Goal: Find specific page/section: Find specific page/section

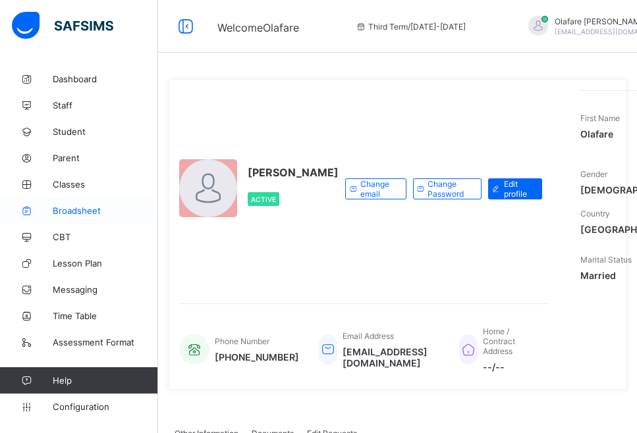
click at [65, 210] on span "Broadsheet" at bounding box center [105, 210] width 105 height 11
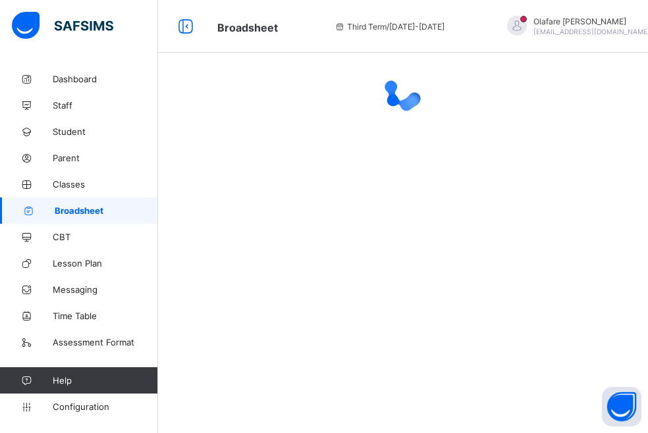
click at [65, 210] on span "Broadsheet" at bounding box center [106, 210] width 103 height 11
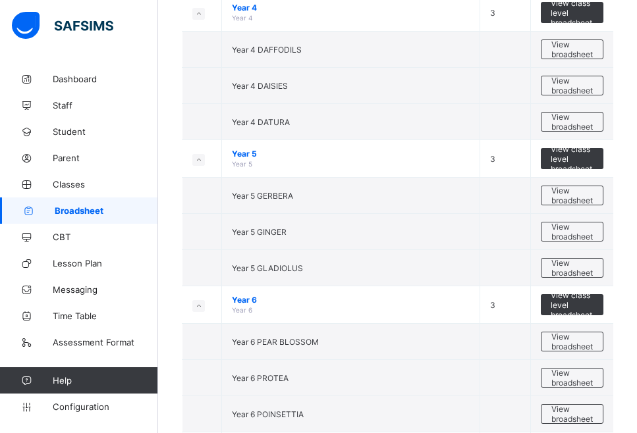
scroll to position [607, 0]
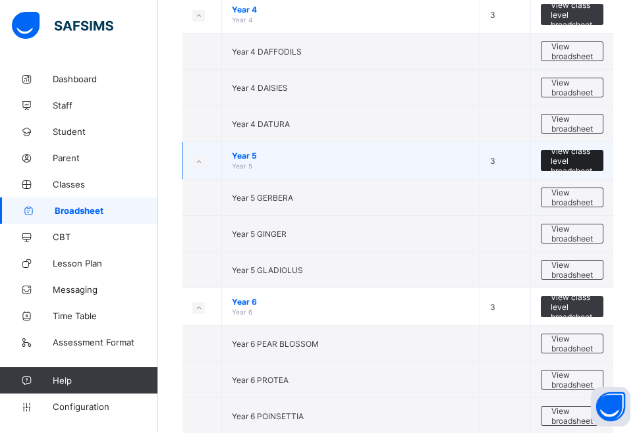
click at [578, 155] on span "View class level broadsheet" at bounding box center [571, 161] width 43 height 30
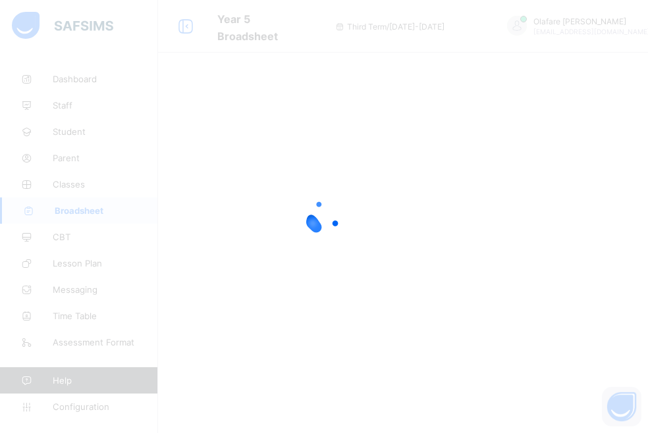
click at [563, 97] on div at bounding box center [324, 216] width 648 height 433
click at [552, 132] on div at bounding box center [324, 216] width 648 height 433
click at [591, 103] on div at bounding box center [324, 216] width 648 height 433
click at [598, 258] on div at bounding box center [324, 216] width 648 height 433
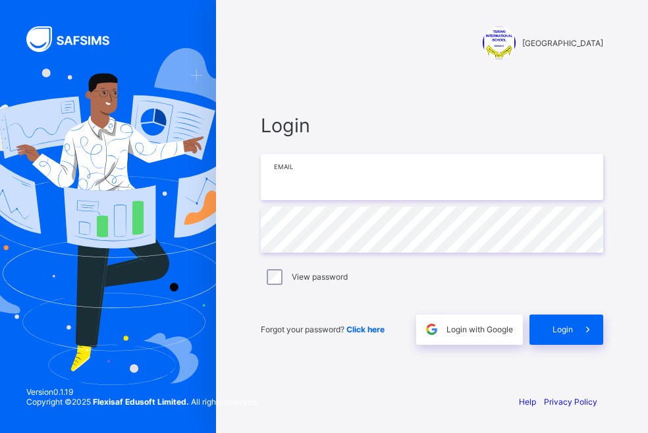
click at [363, 187] on input "email" at bounding box center [432, 177] width 342 height 46
type input "**********"
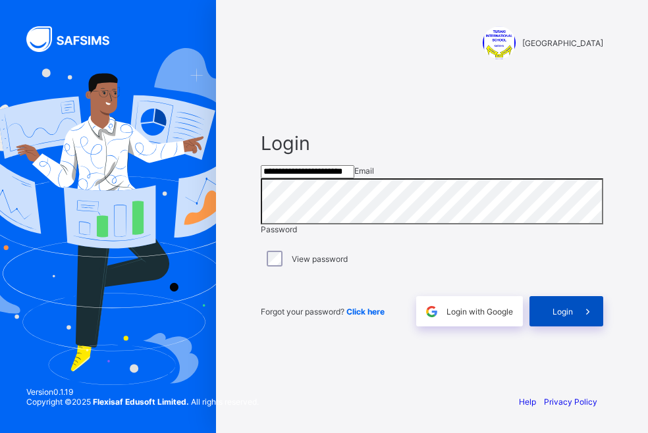
click at [565, 317] on span "Login" at bounding box center [562, 312] width 20 height 10
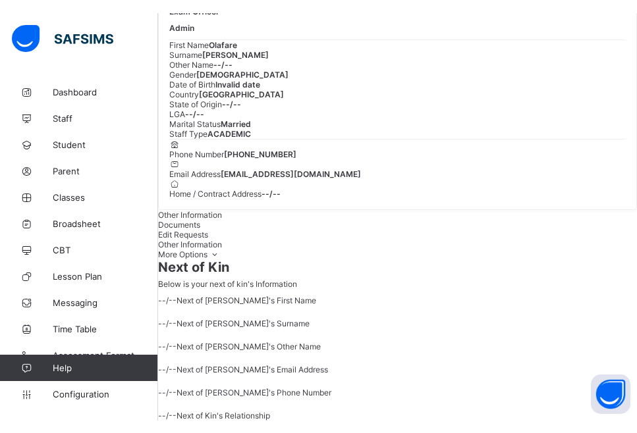
scroll to position [143, 0]
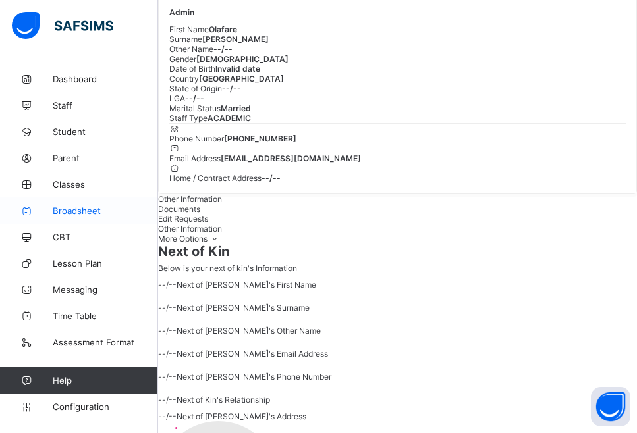
click at [85, 205] on span "Broadsheet" at bounding box center [105, 210] width 105 height 11
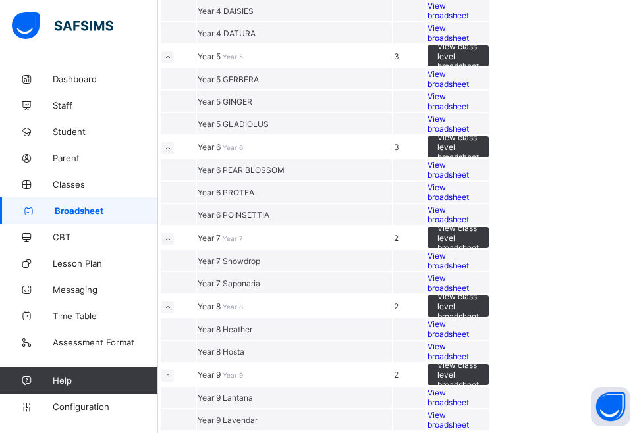
scroll to position [510, 0]
click at [479, 71] on span "View class level broadsheet" at bounding box center [457, 56] width 41 height 30
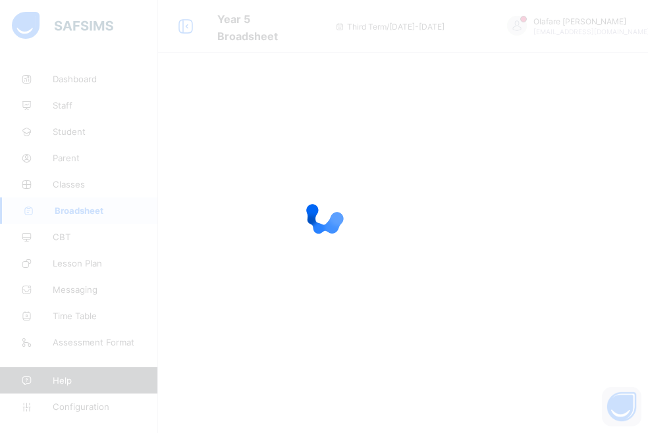
click at [645, 153] on div at bounding box center [324, 216] width 648 height 433
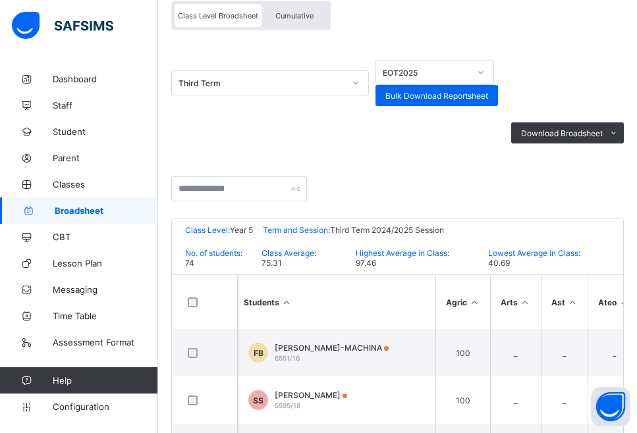
scroll to position [129, 0]
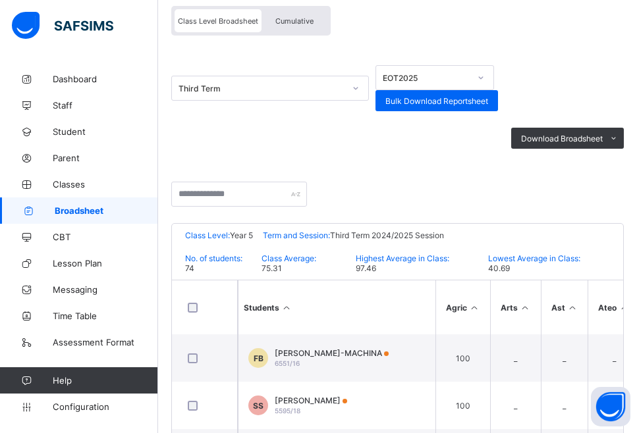
click at [556, 298] on th "Ast" at bounding box center [563, 307] width 47 height 54
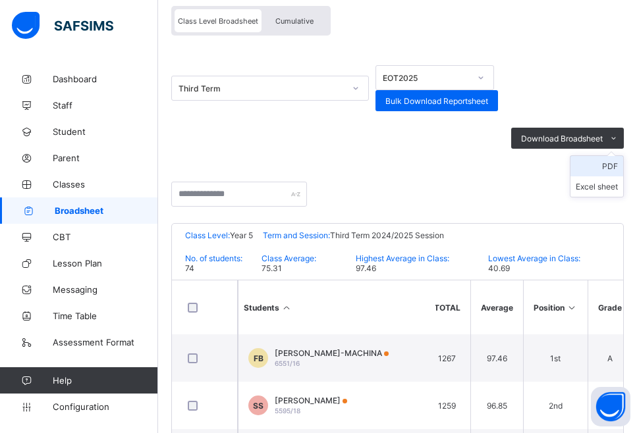
click at [623, 156] on li "PDF" at bounding box center [596, 166] width 53 height 20
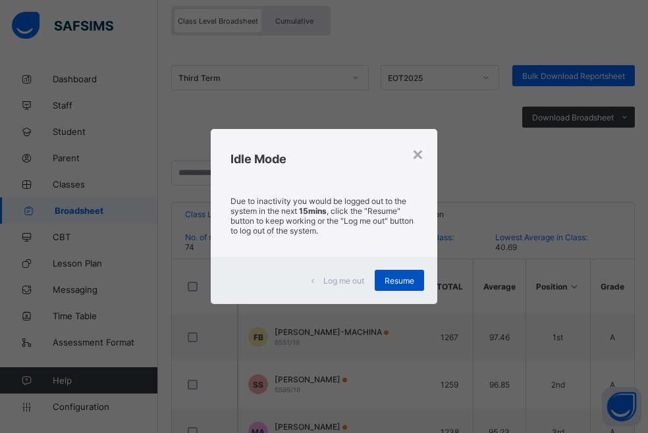
click at [395, 283] on span "Resume" at bounding box center [399, 281] width 30 height 10
